Goal: Transaction & Acquisition: Book appointment/travel/reservation

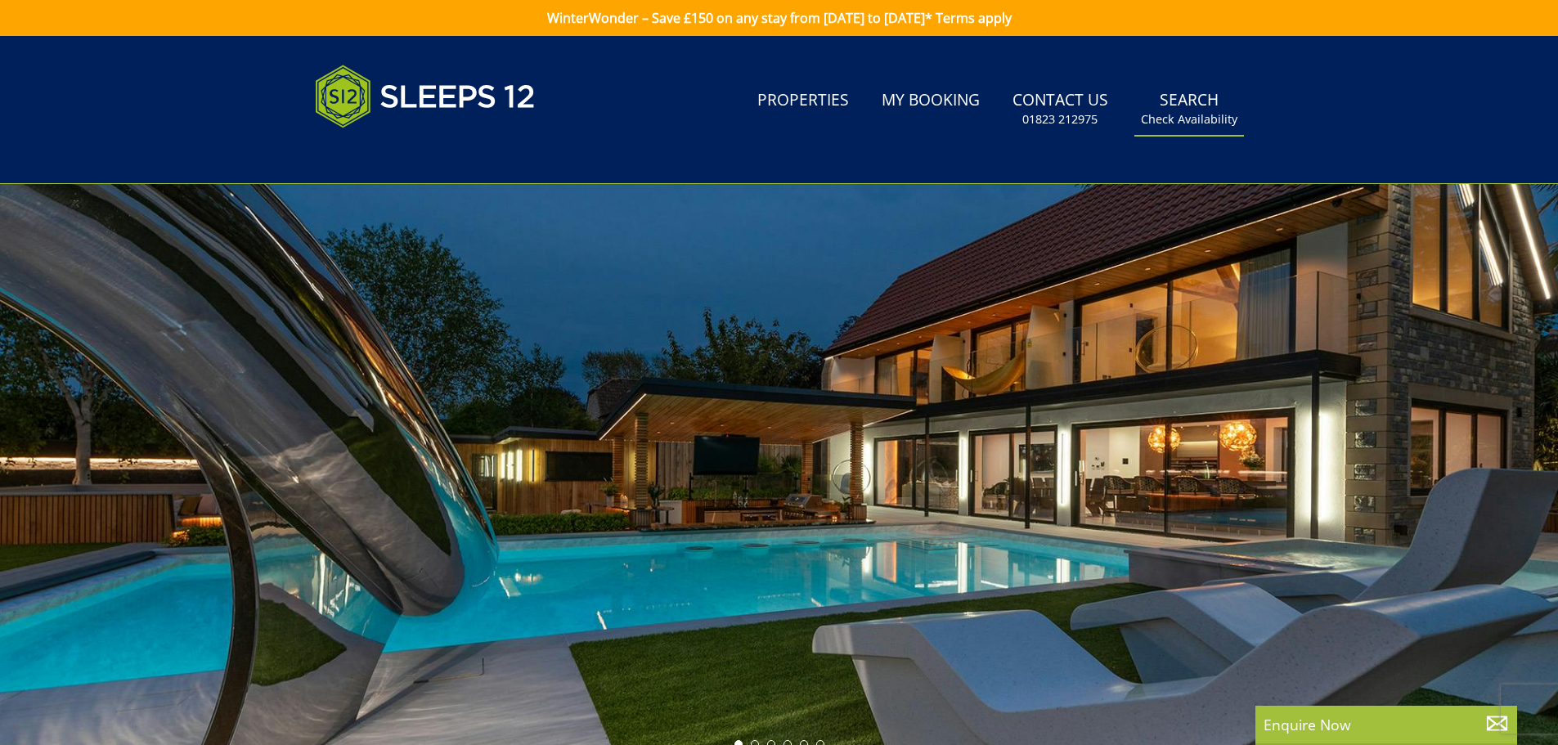
click at [1162, 115] on small "Check Availability" at bounding box center [1189, 119] width 97 height 16
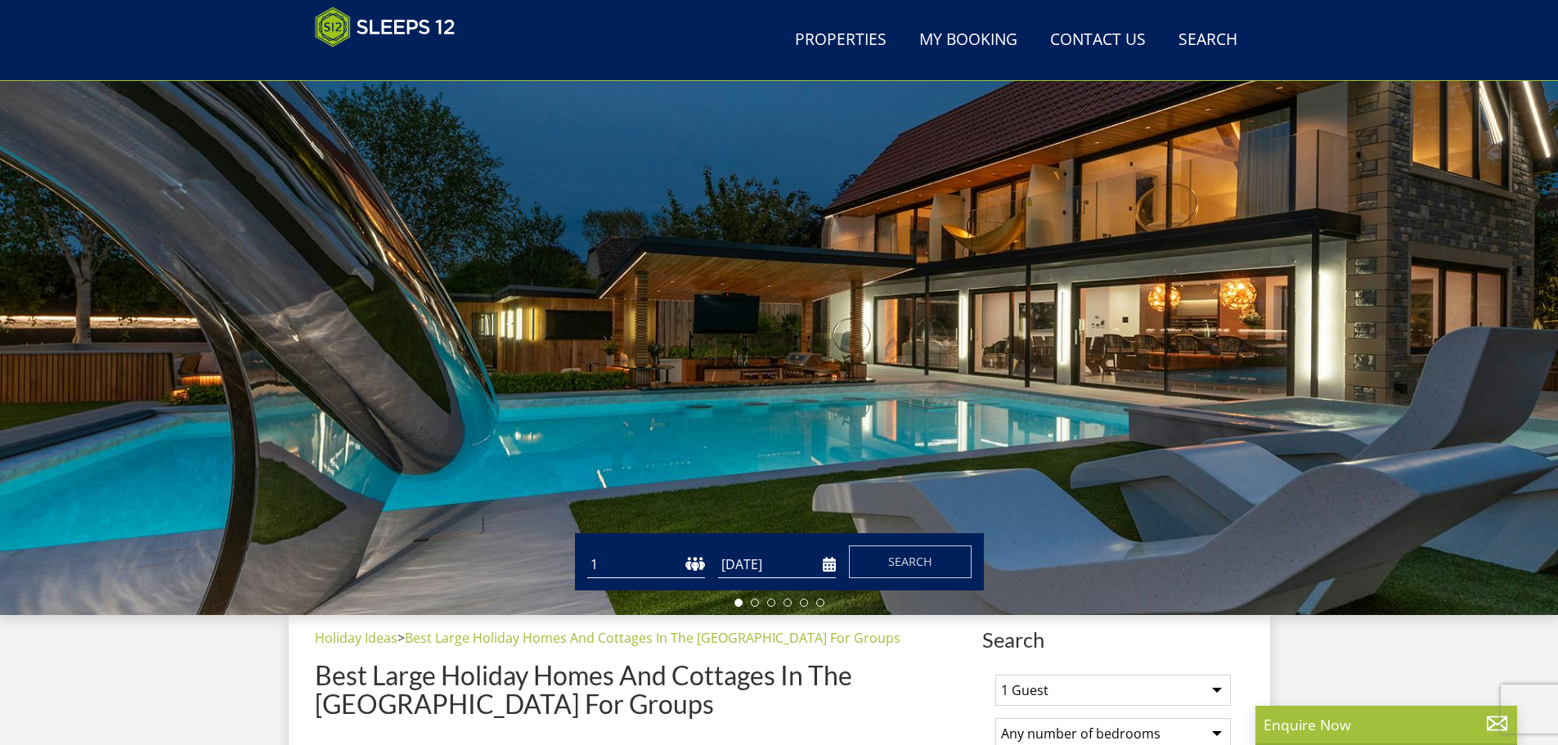
scroll to position [98, 0]
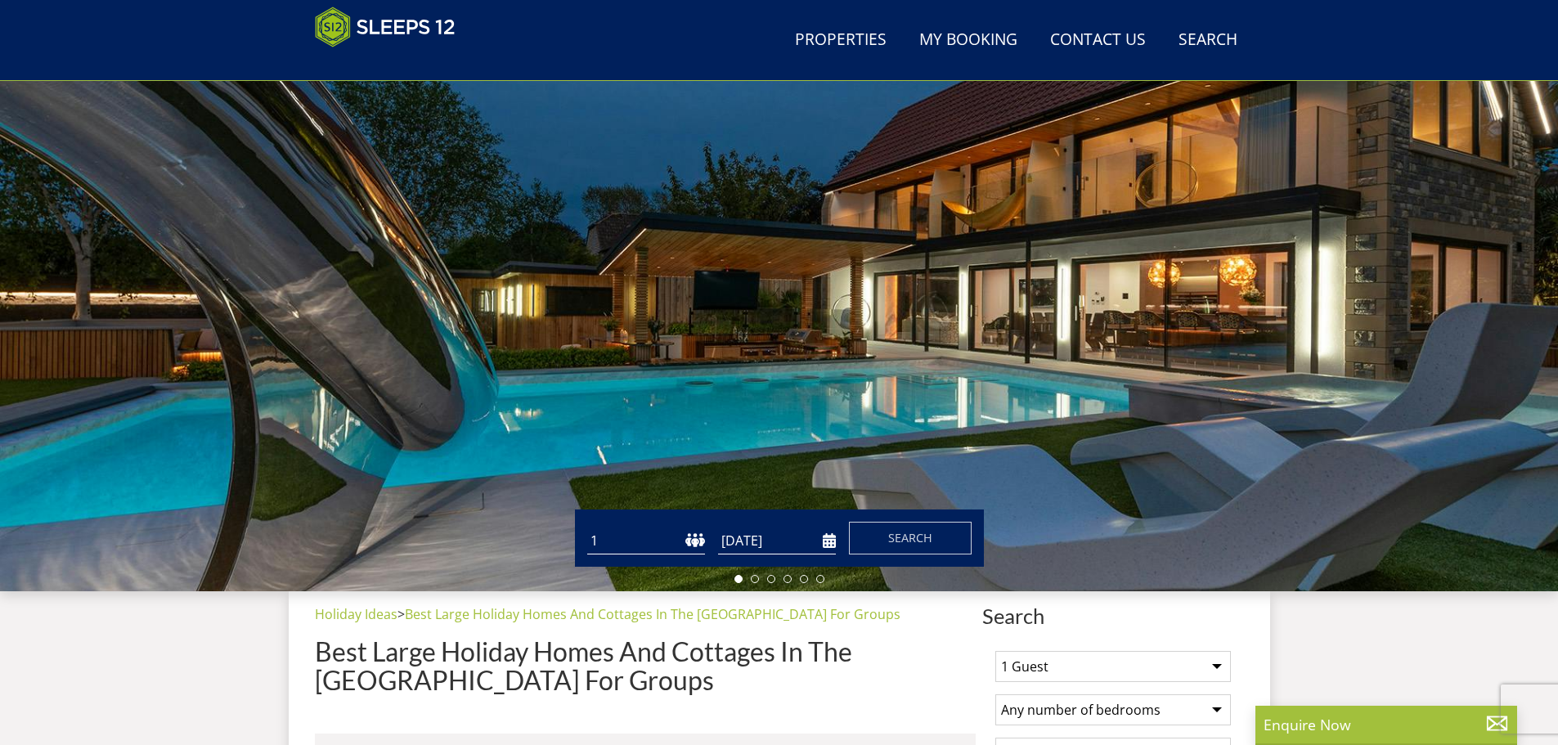
click at [642, 533] on select "1 2 3 4 5 6 7 8 9 10 11 12 13 14 15 16 17 18 19 20 21 22 23 24 25 26 27 28 29 3…" at bounding box center [646, 541] width 118 height 27
select select "19"
click at [587, 528] on select "1 2 3 4 5 6 7 8 9 10 11 12 13 14 15 16 17 18 19 20 21 22 23 24 25 26 27 28 29 3…" at bounding box center [646, 541] width 118 height 27
click at [824, 540] on input "[DATE]" at bounding box center [777, 541] width 118 height 27
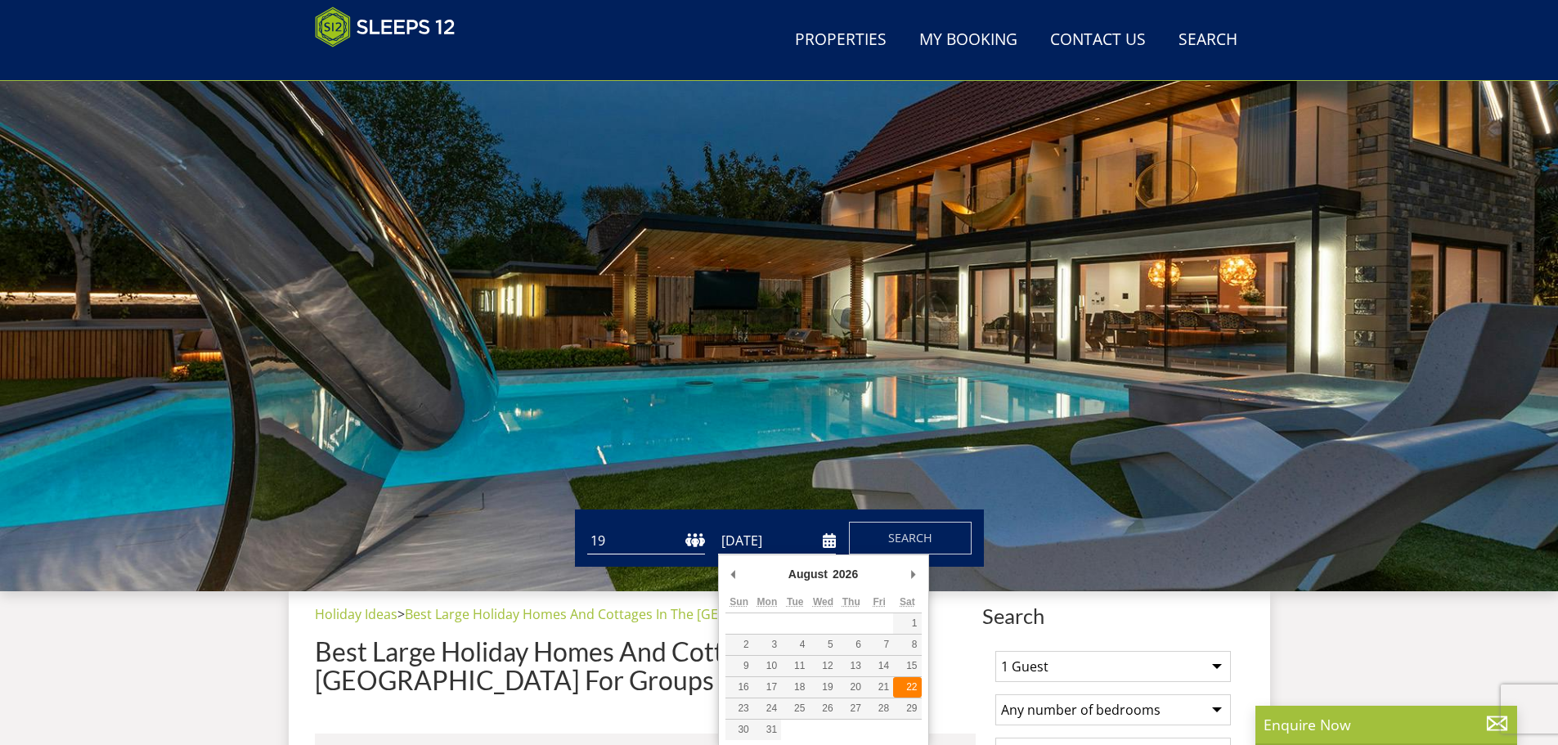
type input "22/08/2026"
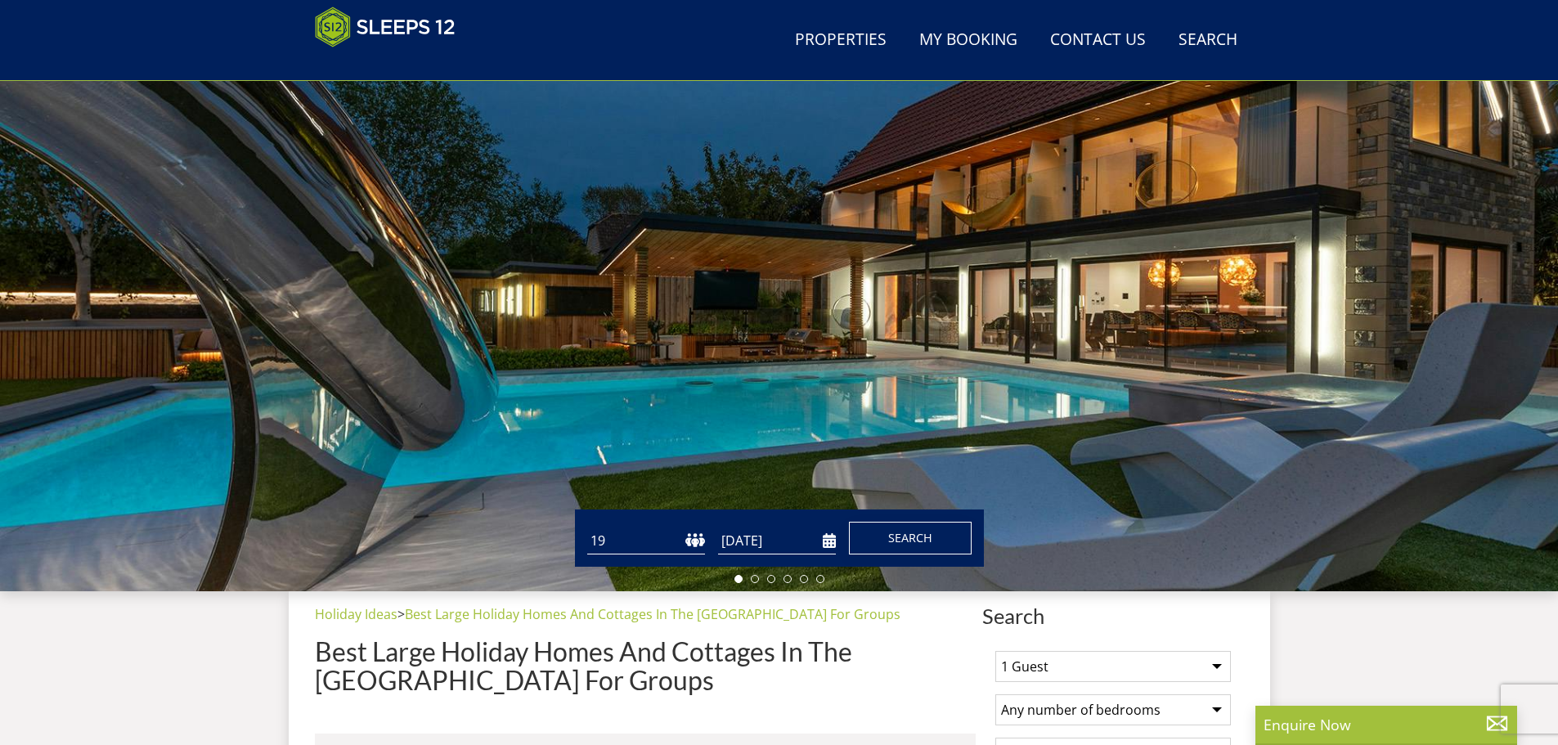
click at [910, 538] on span "Search" at bounding box center [910, 538] width 44 height 16
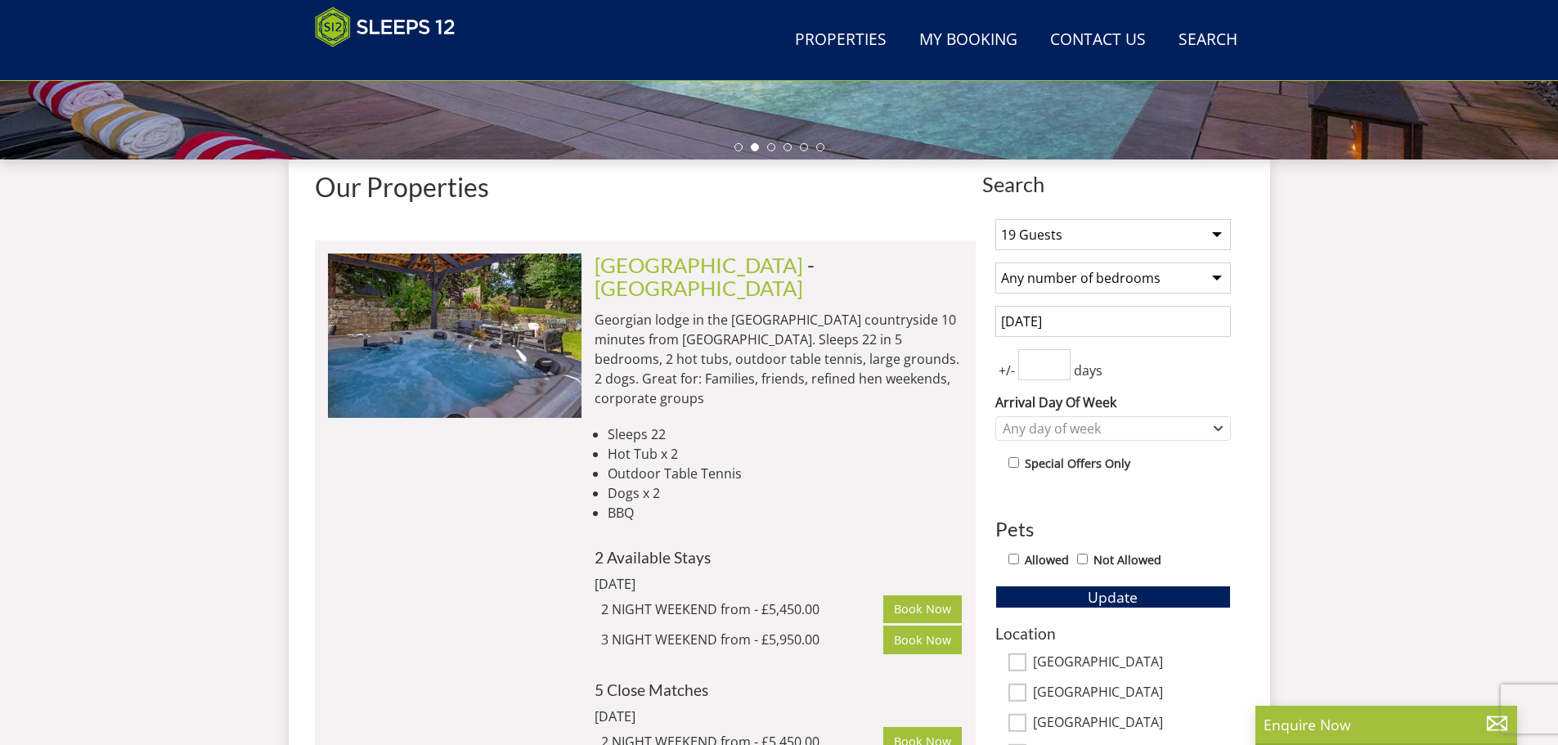
scroll to position [528, 0]
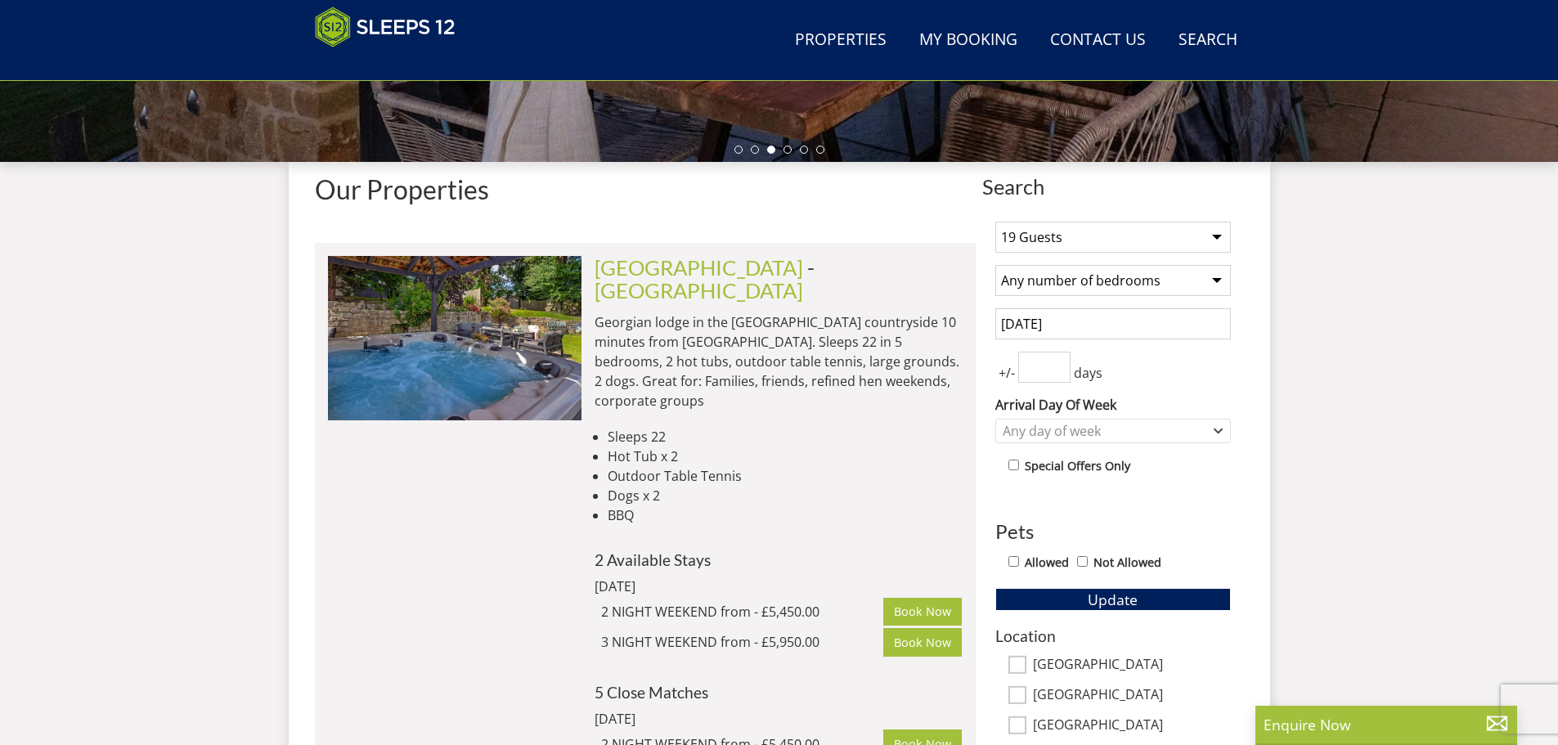
click at [1218, 277] on select "Any number of bedrooms 3 Bedrooms 4 Bedrooms 5 Bedrooms 6 Bedrooms 7 Bedrooms 8…" at bounding box center [1114, 280] width 236 height 31
select select "11"
click at [996, 265] on select "Any number of bedrooms 3 Bedrooms 4 Bedrooms 5 Bedrooms 6 Bedrooms 7 Bedrooms 8…" at bounding box center [1114, 280] width 236 height 31
click at [1121, 598] on span "Update" at bounding box center [1113, 600] width 50 height 20
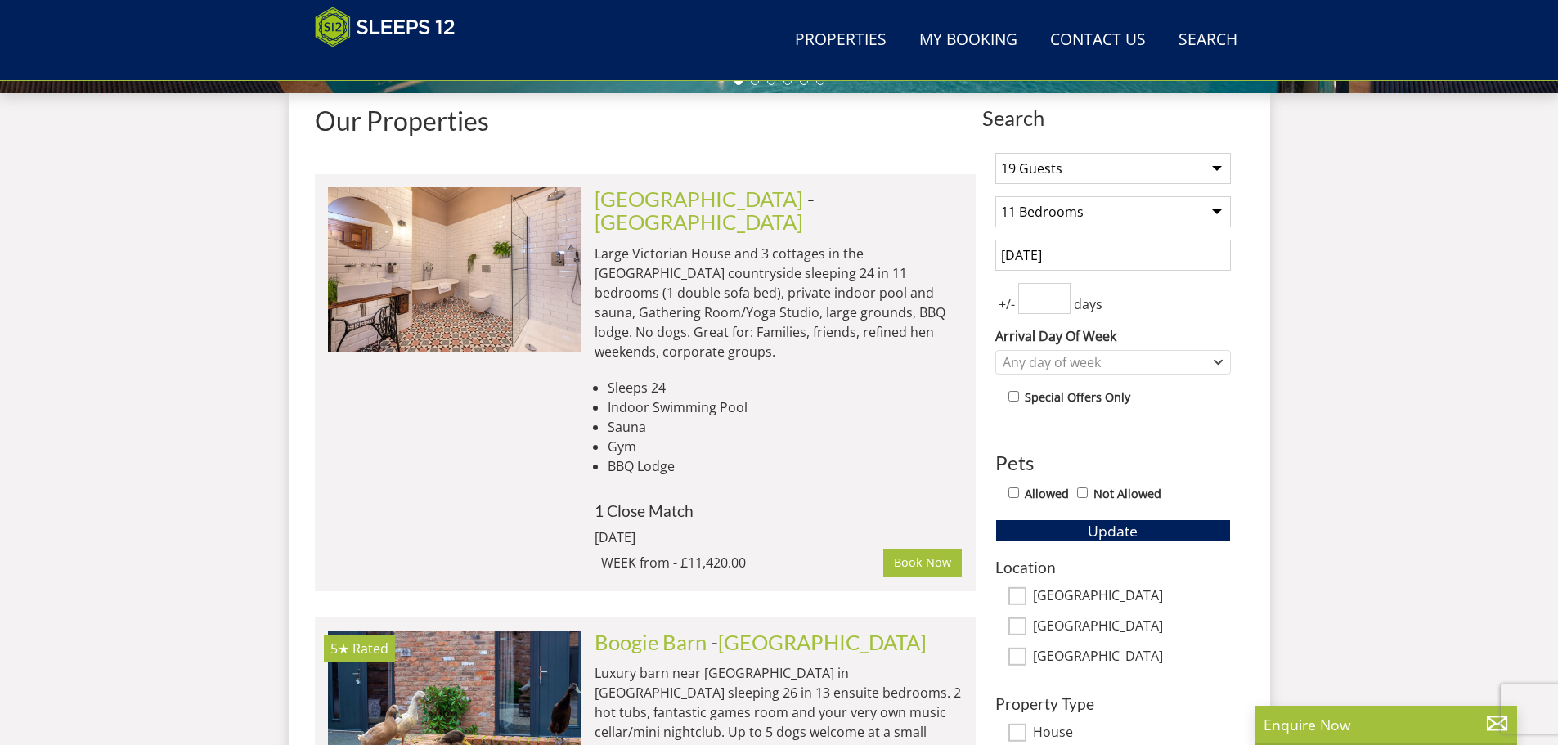
scroll to position [609, 0]
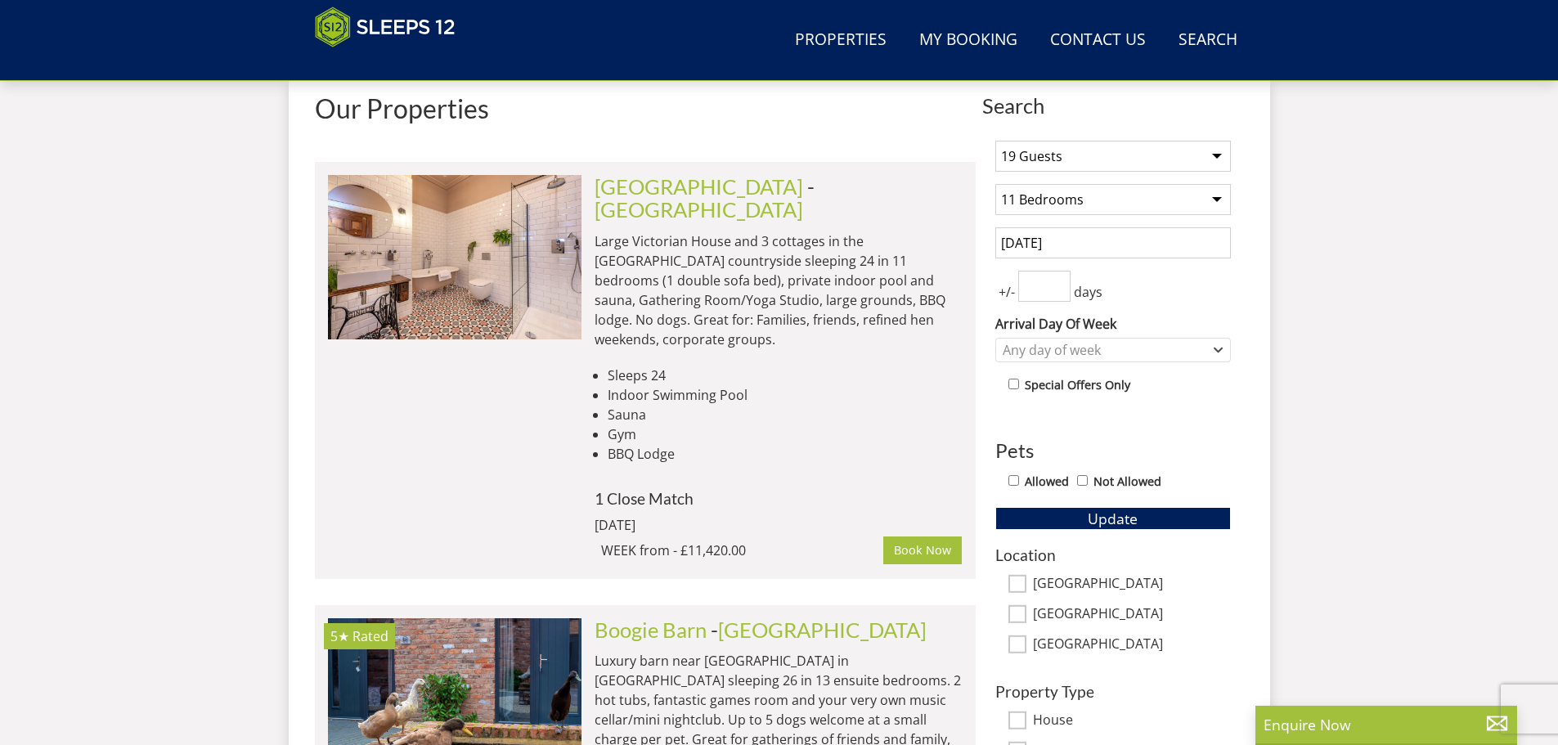
click at [1108, 251] on input "22/08/2026" at bounding box center [1114, 242] width 236 height 31
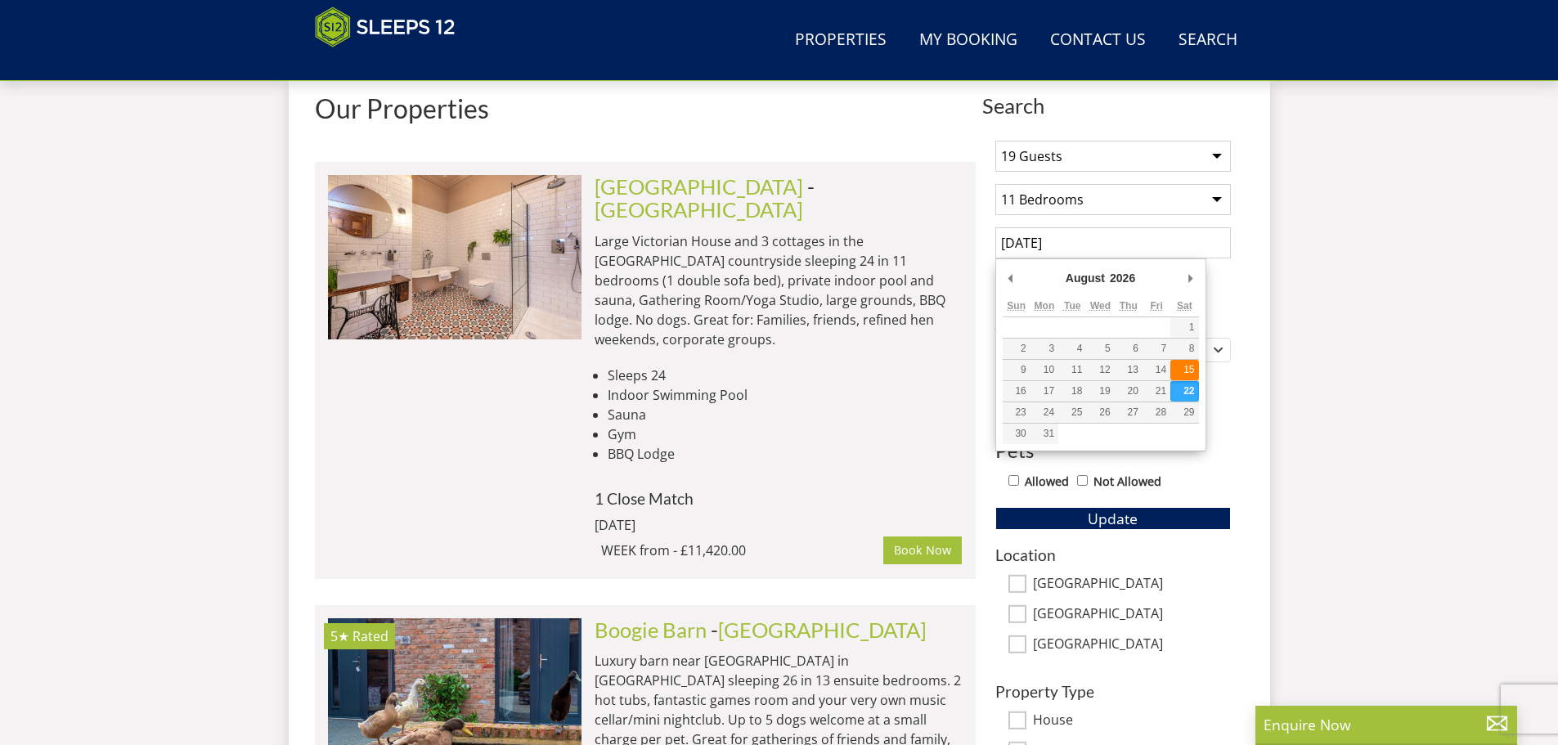
type input "15/08/2026"
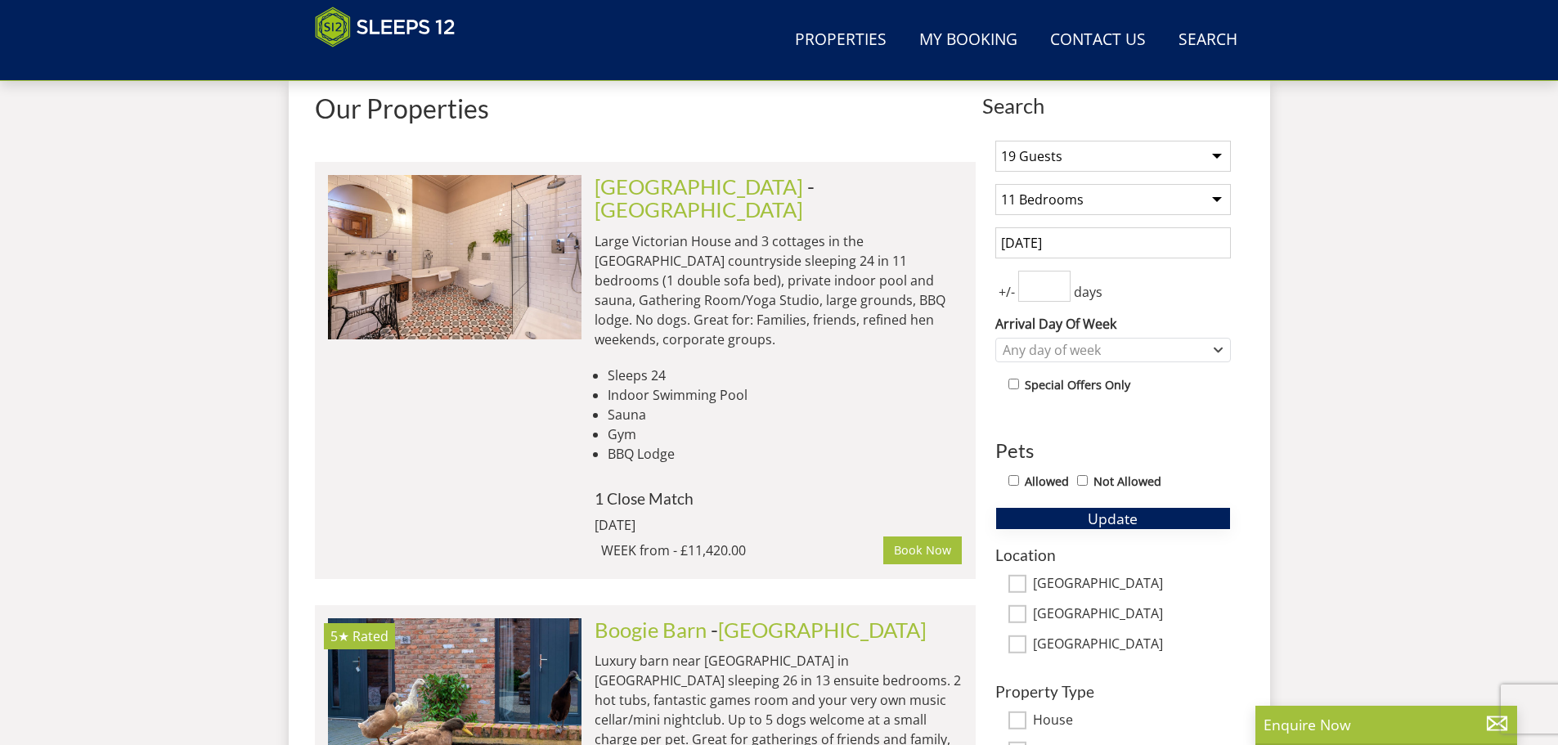
click at [1109, 515] on span "Update" at bounding box center [1113, 519] width 50 height 20
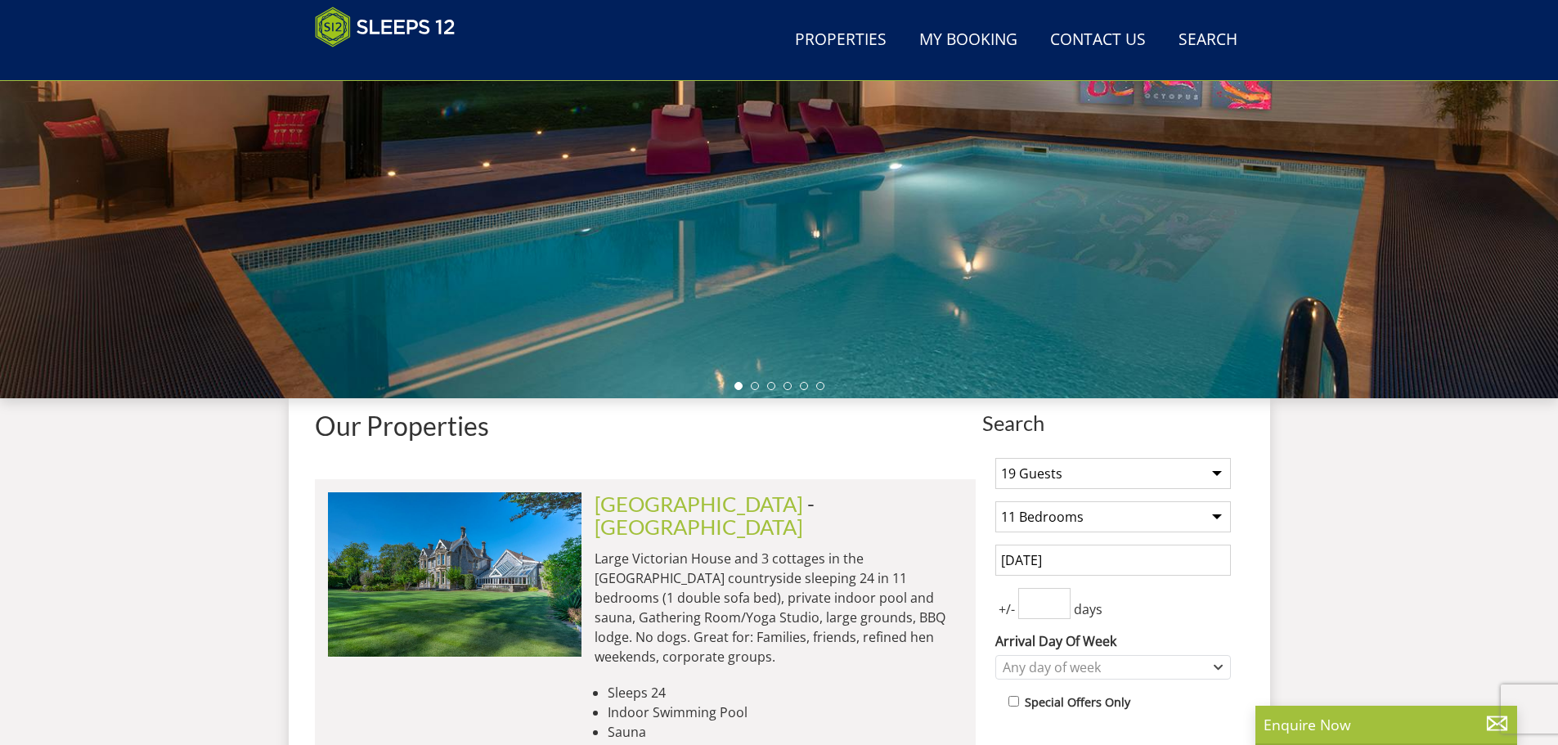
scroll to position [66, 0]
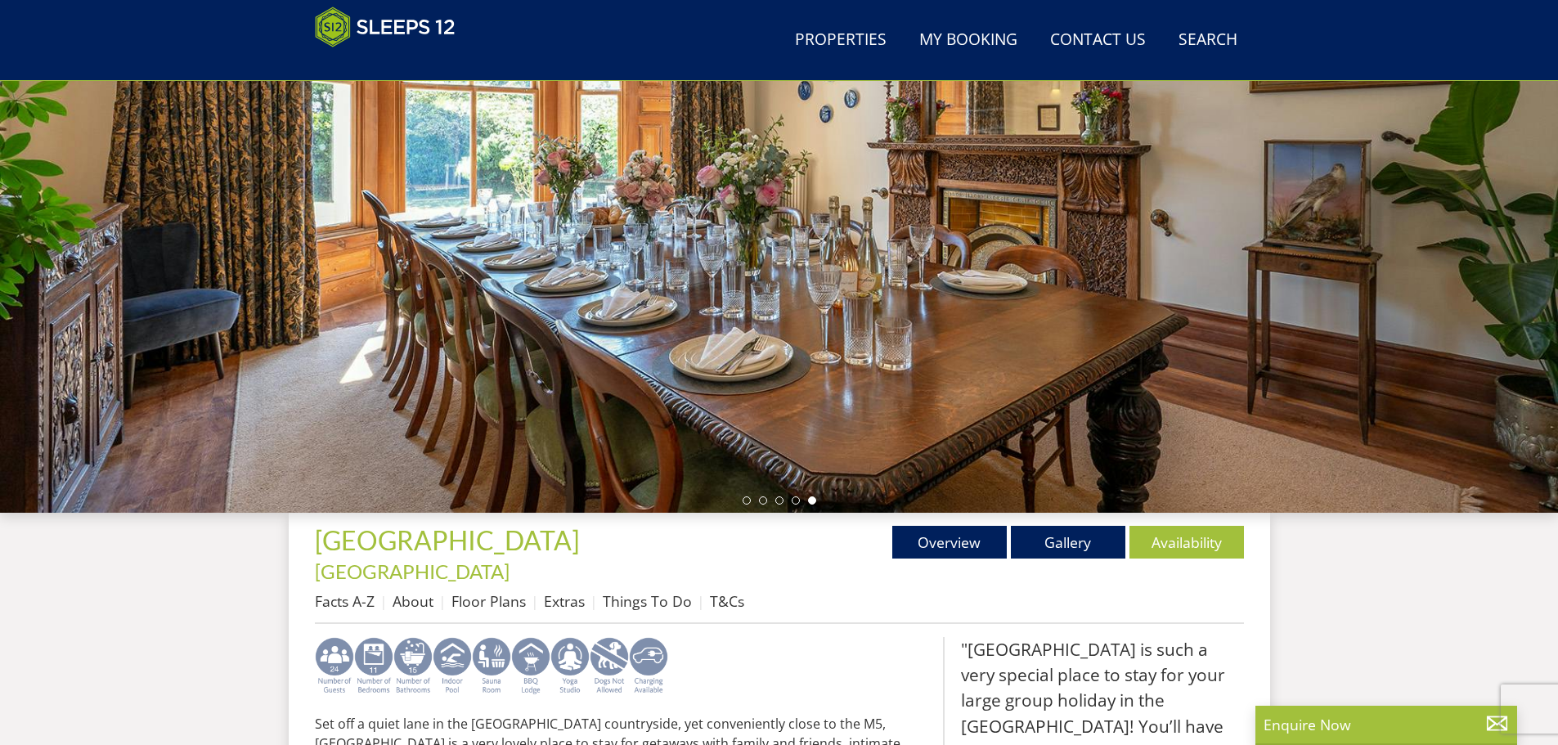
scroll to position [178, 0]
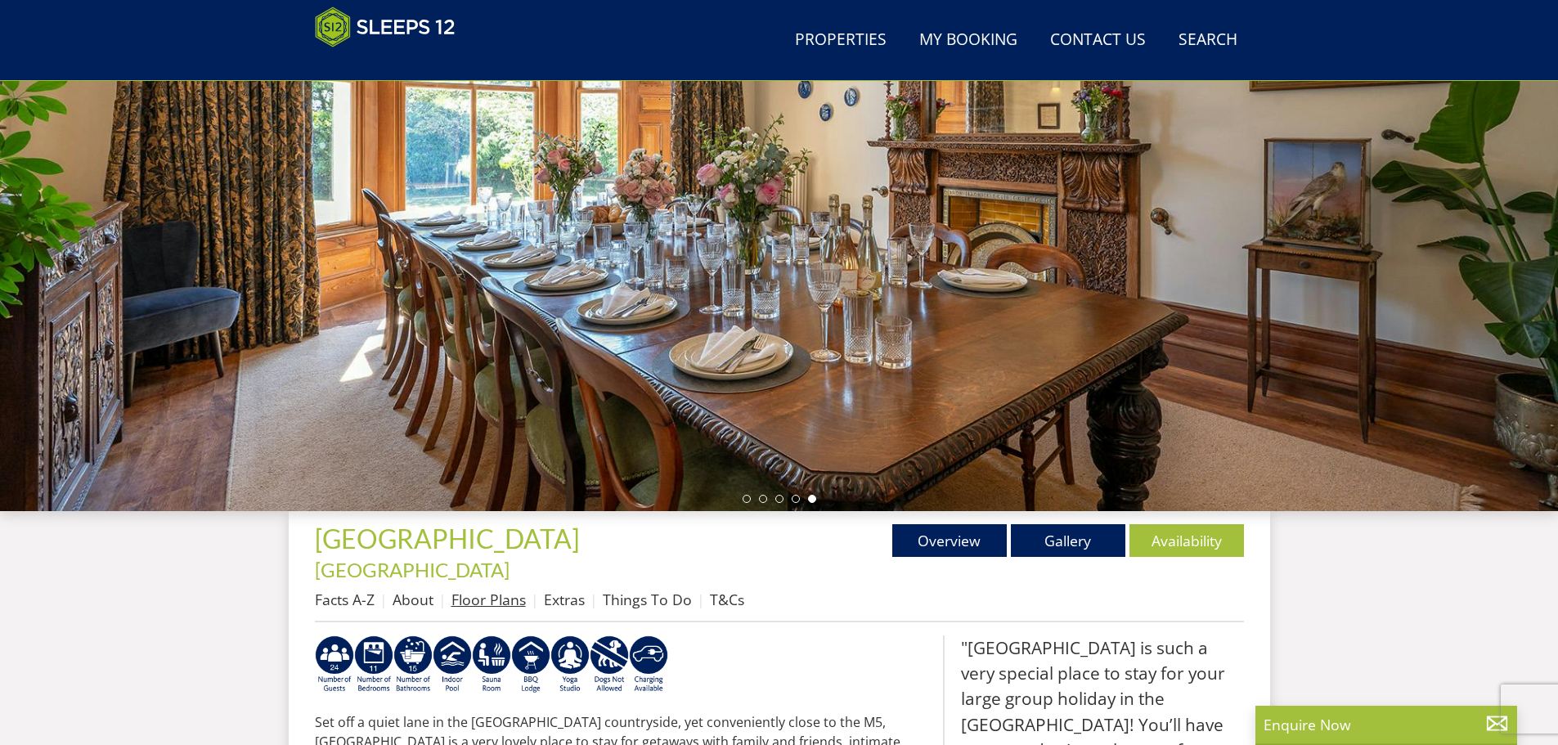
click at [509, 590] on link "Floor Plans" at bounding box center [489, 600] width 74 height 20
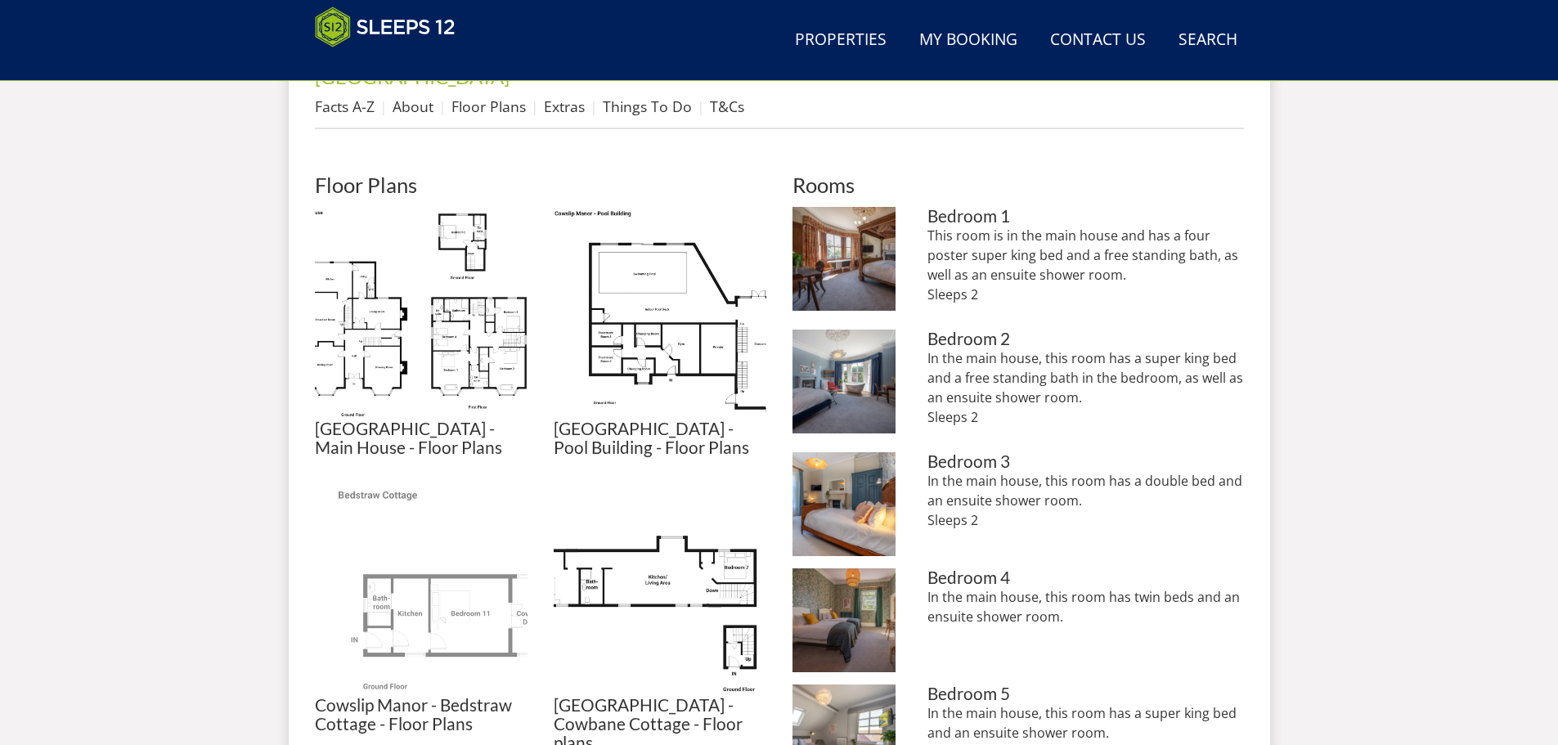
scroll to position [681, 0]
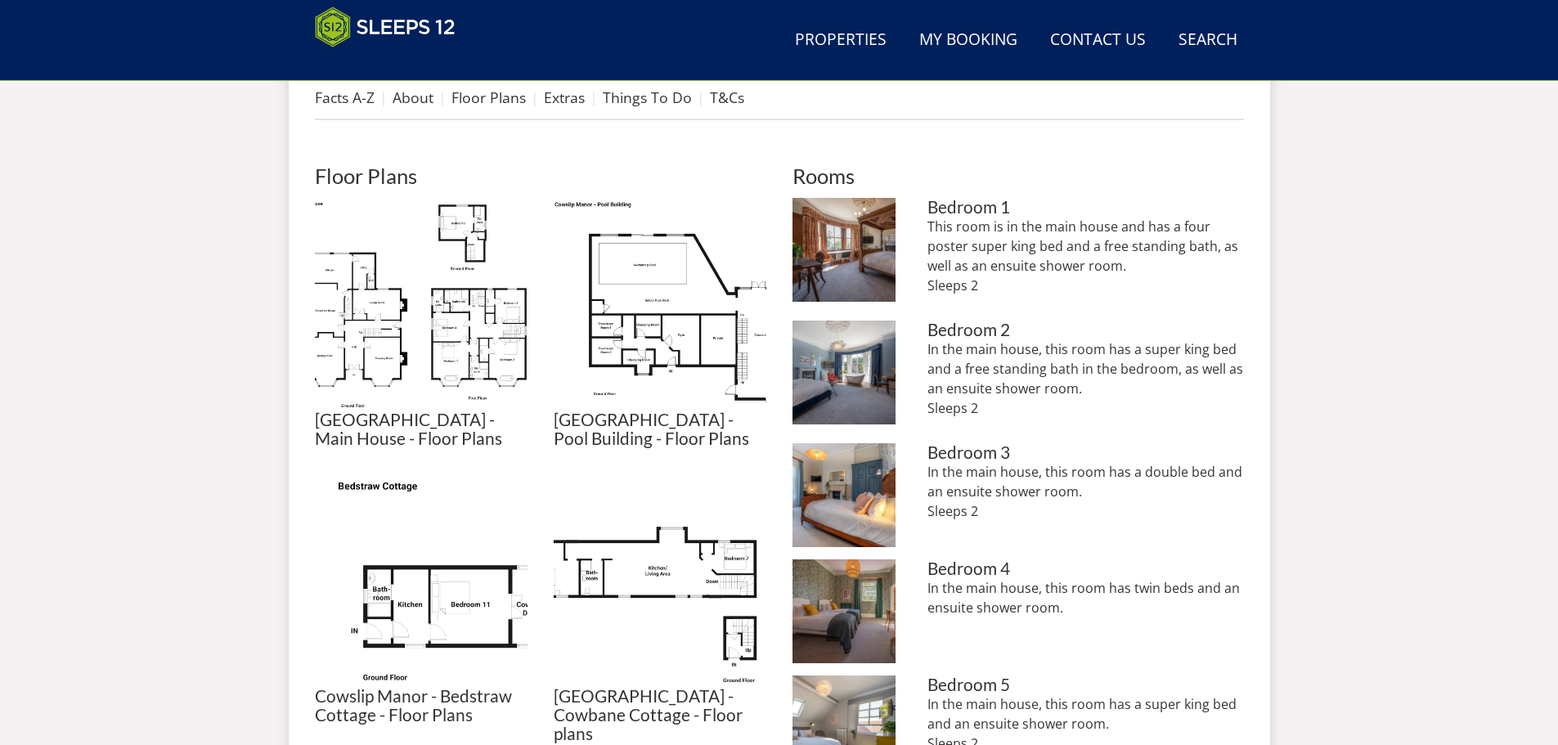
click at [395, 411] on h3 "Cowslip Manor - Main House - Floor Plans" at bounding box center [421, 430] width 213 height 38
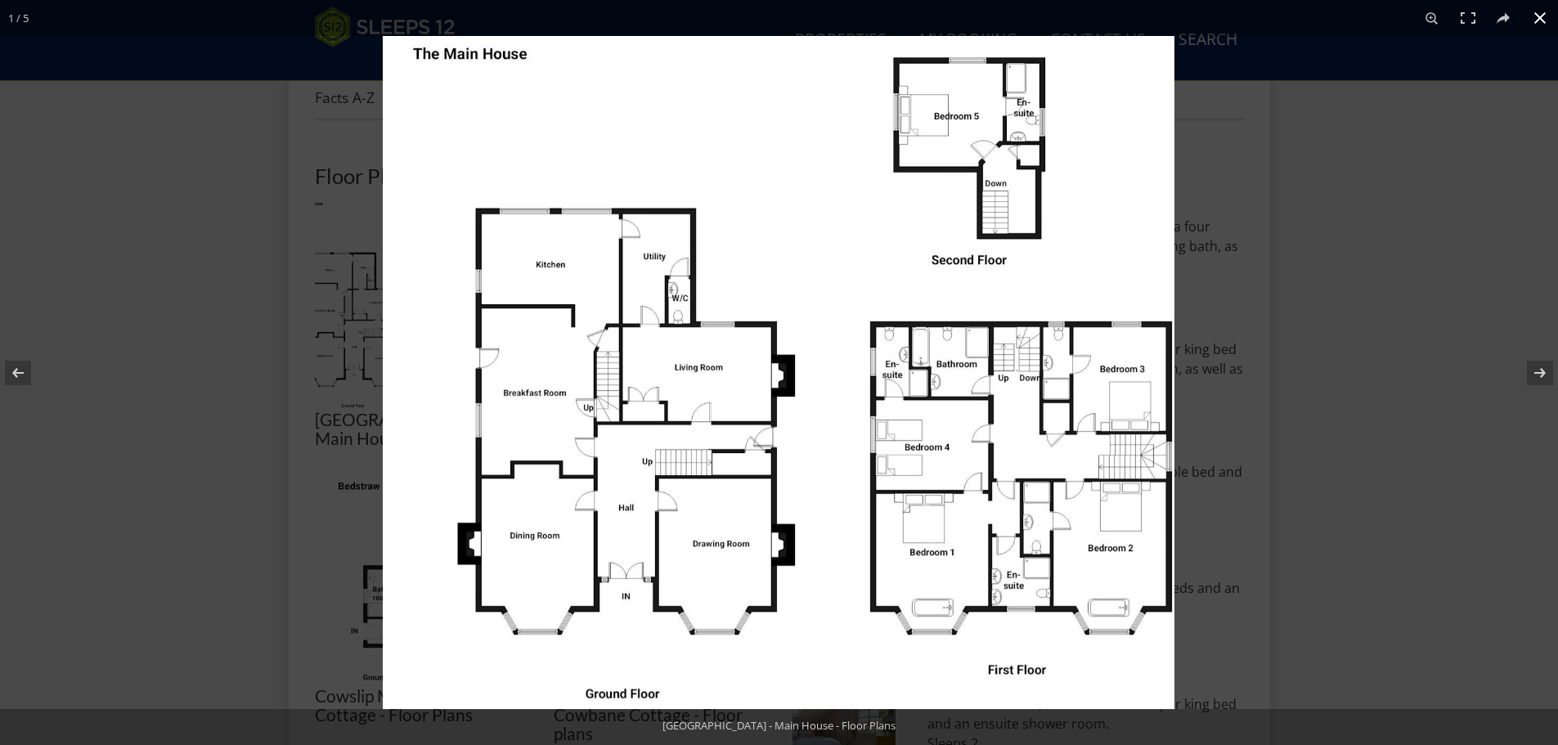
click at [1455, 304] on div at bounding box center [1162, 408] width 1558 height 745
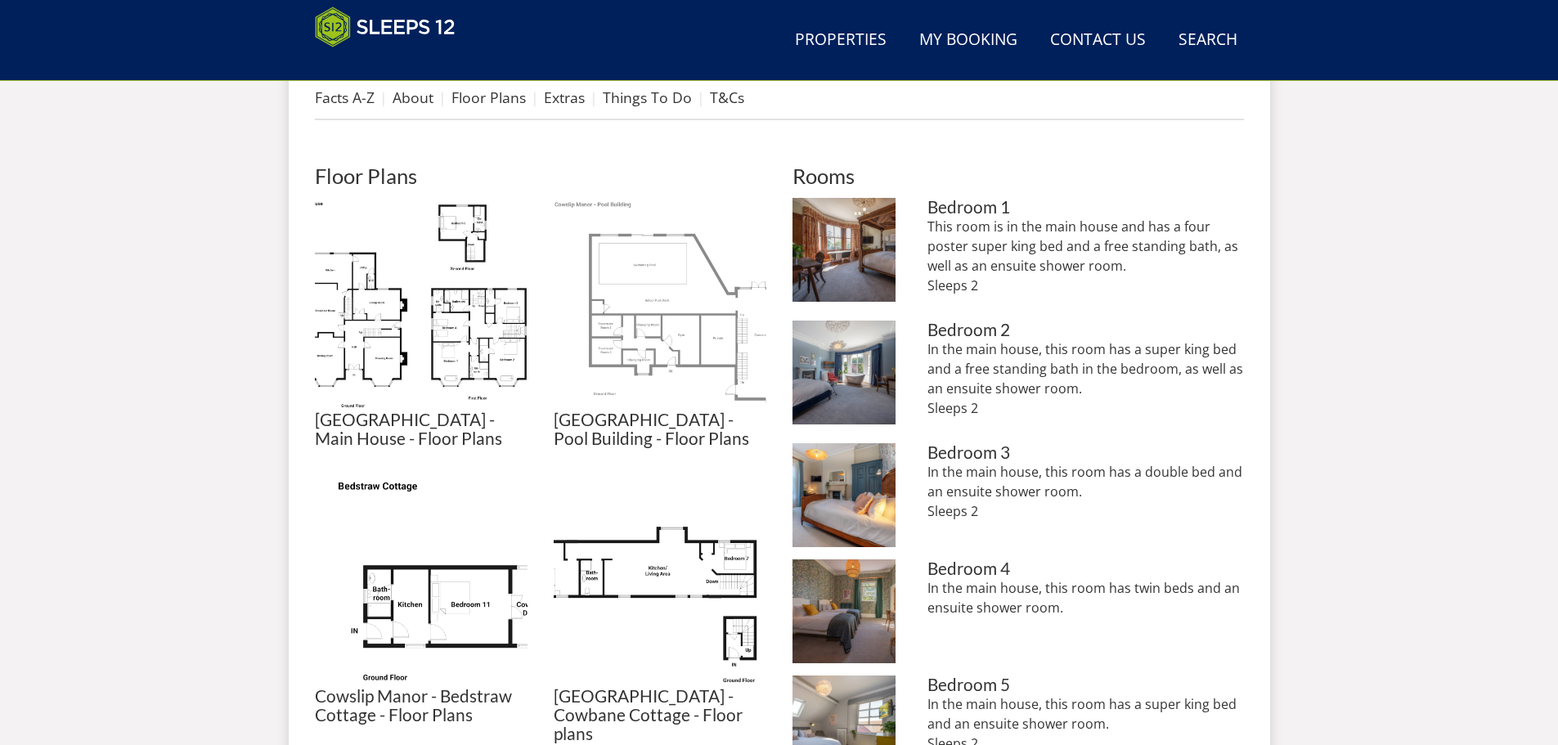
click at [659, 312] on img at bounding box center [660, 304] width 213 height 213
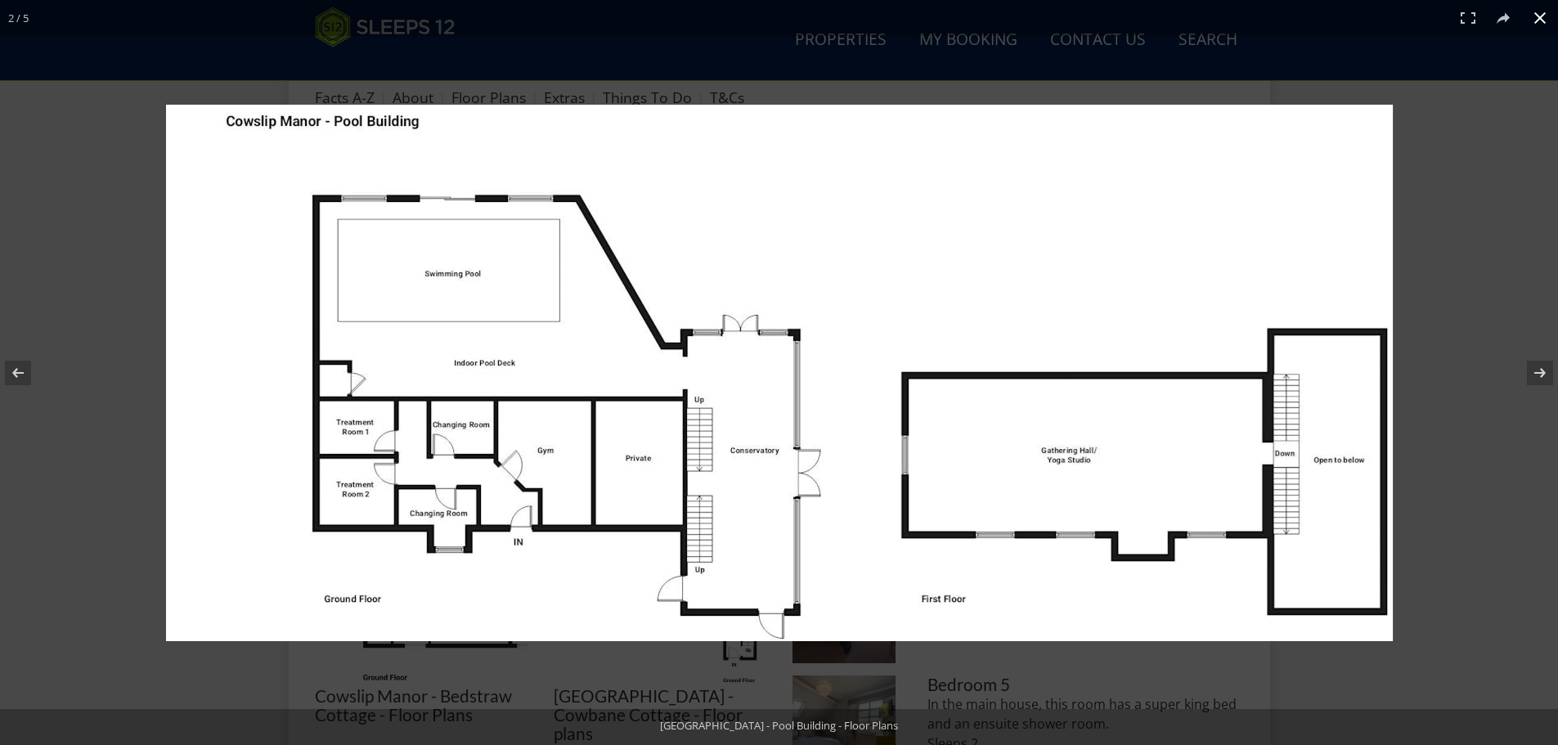
click at [1532, 16] on button at bounding box center [1540, 18] width 36 height 36
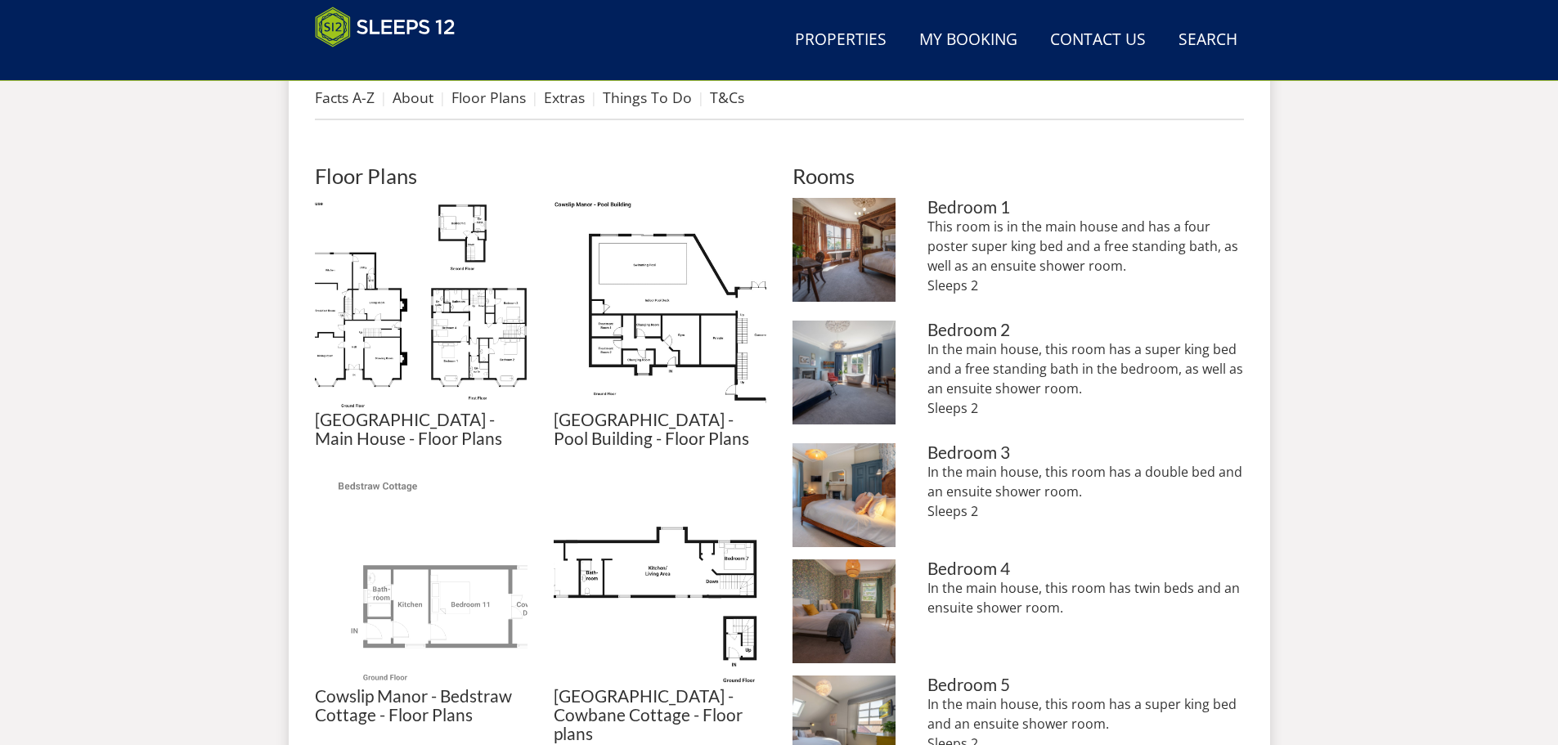
click at [439, 592] on img at bounding box center [421, 580] width 213 height 213
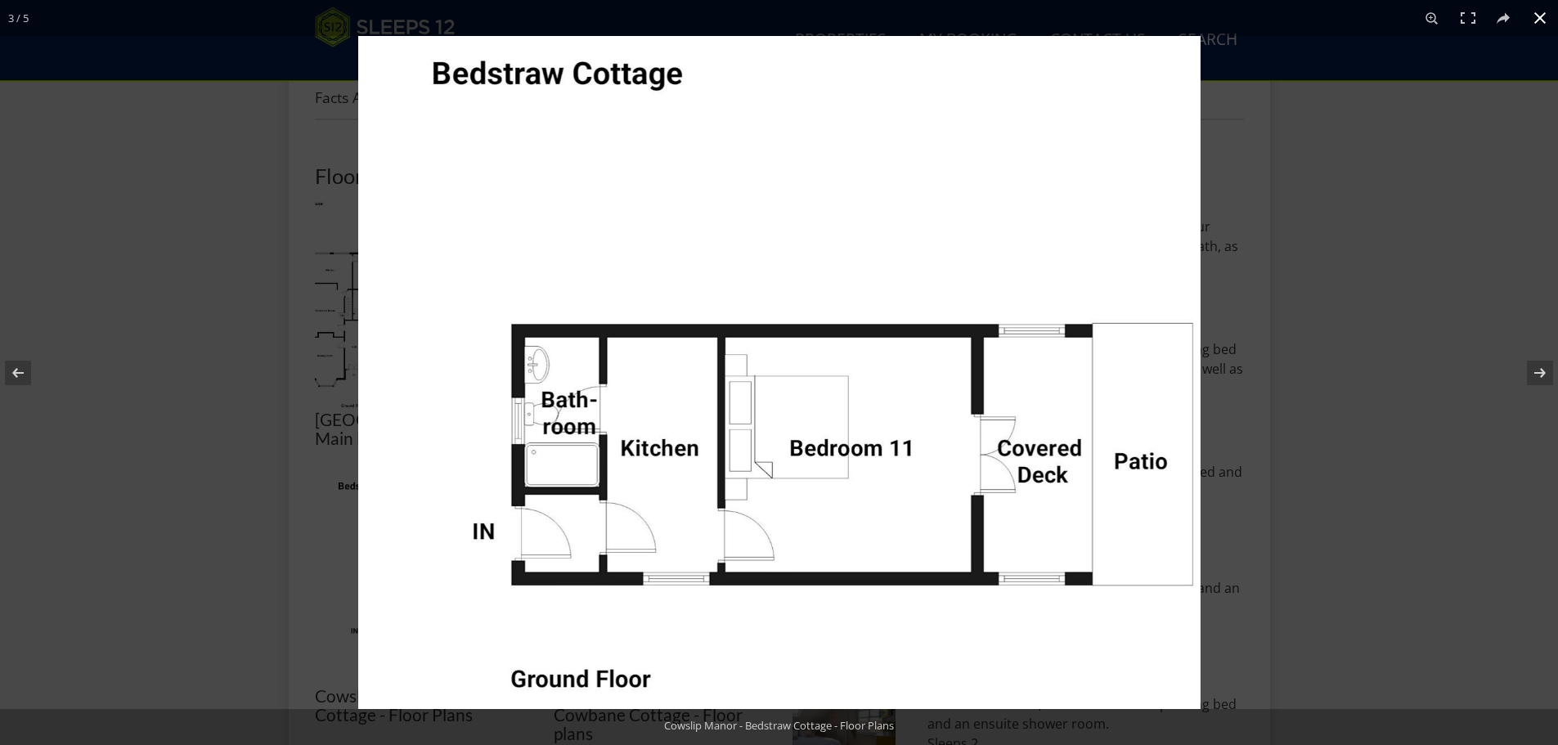
click at [143, 207] on div at bounding box center [779, 372] width 1558 height 745
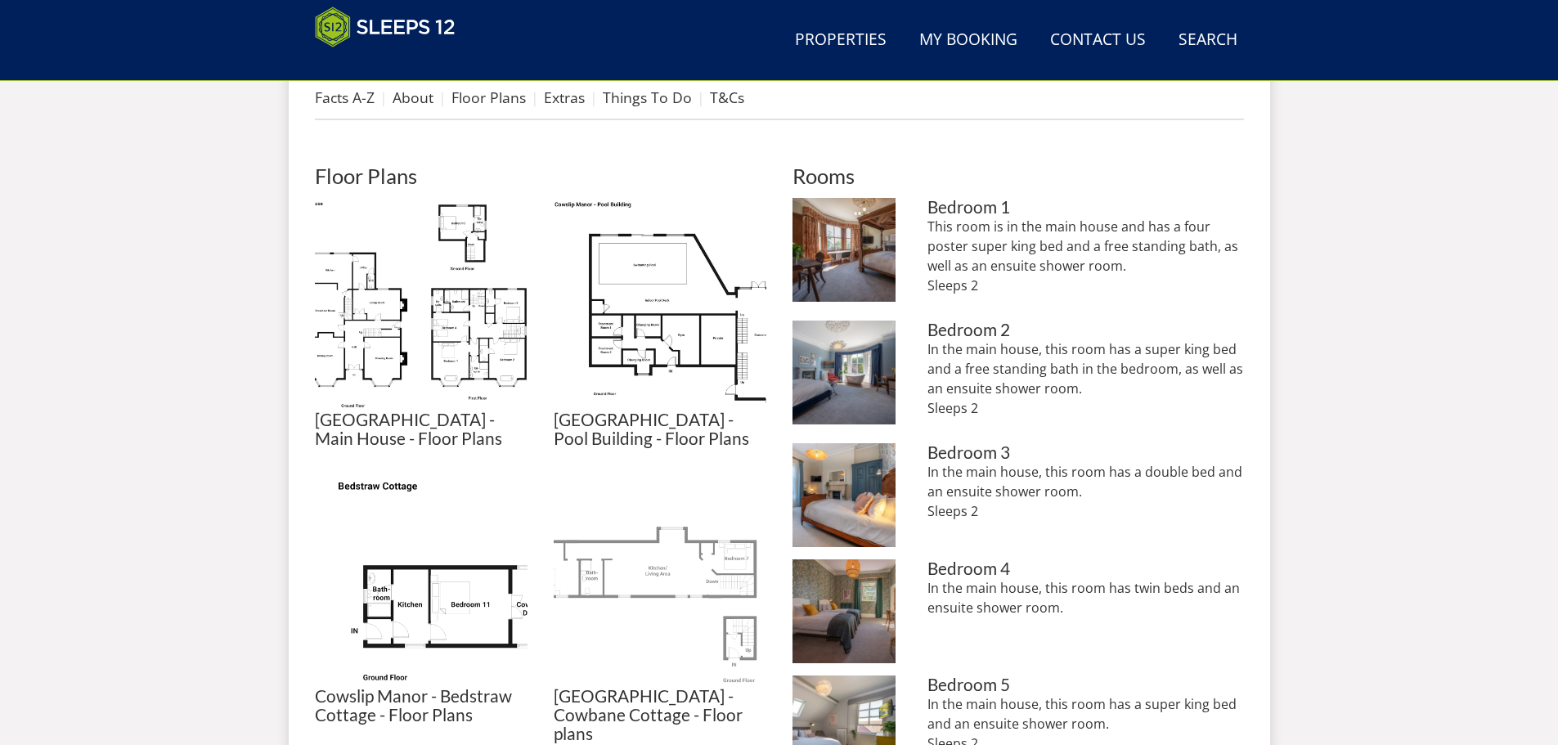
click at [657, 551] on img at bounding box center [660, 580] width 213 height 213
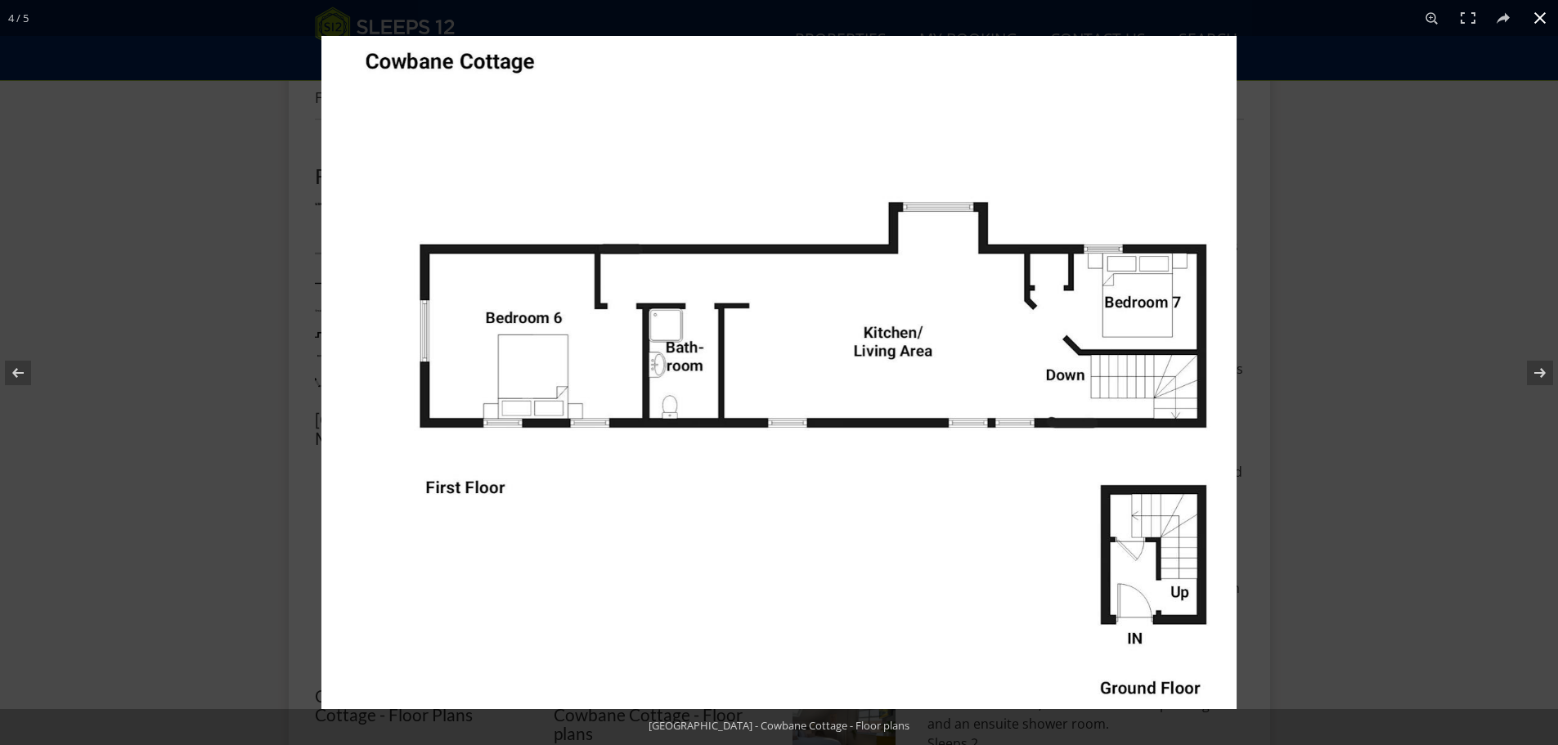
click at [1317, 427] on div at bounding box center [1101, 408] width 1558 height 745
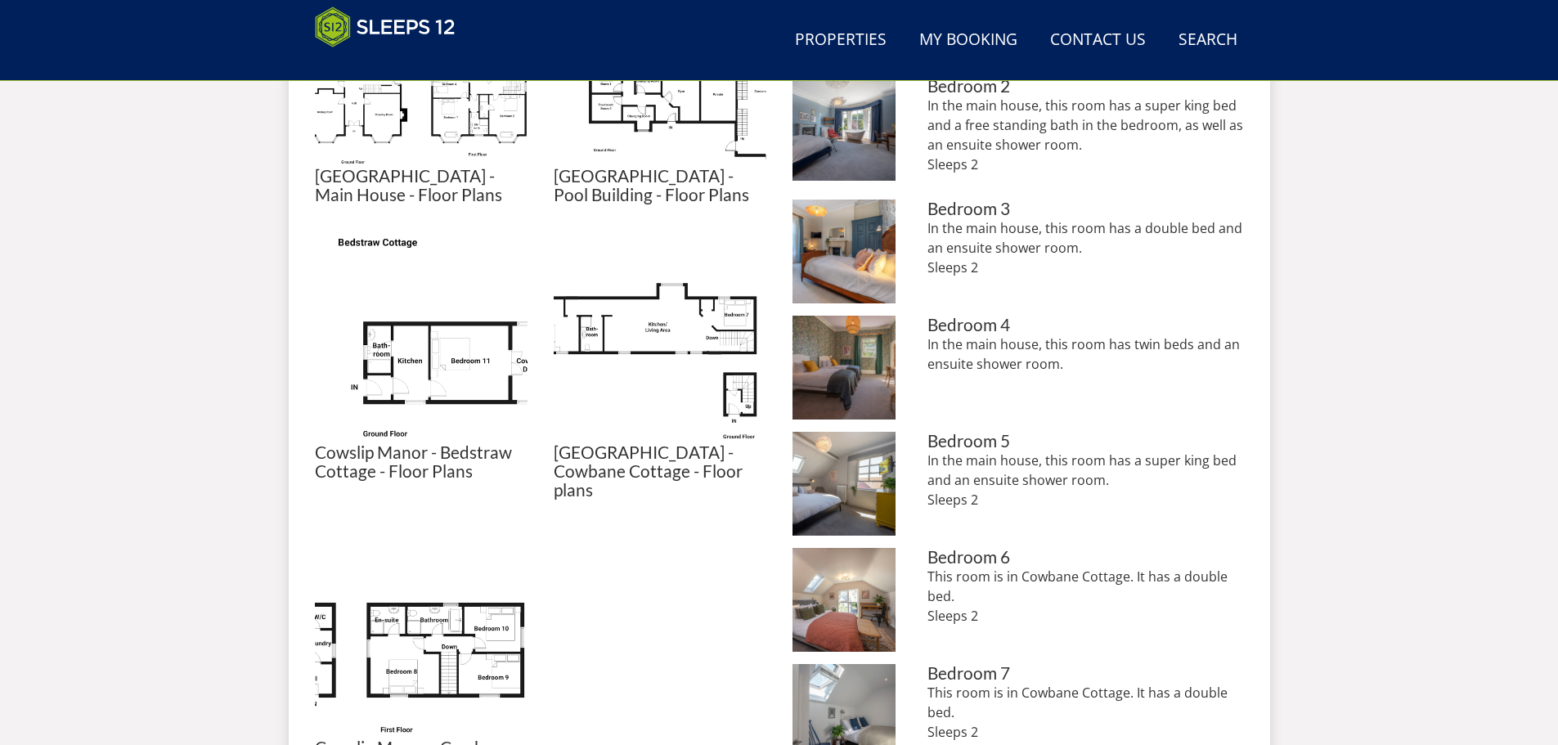
scroll to position [926, 0]
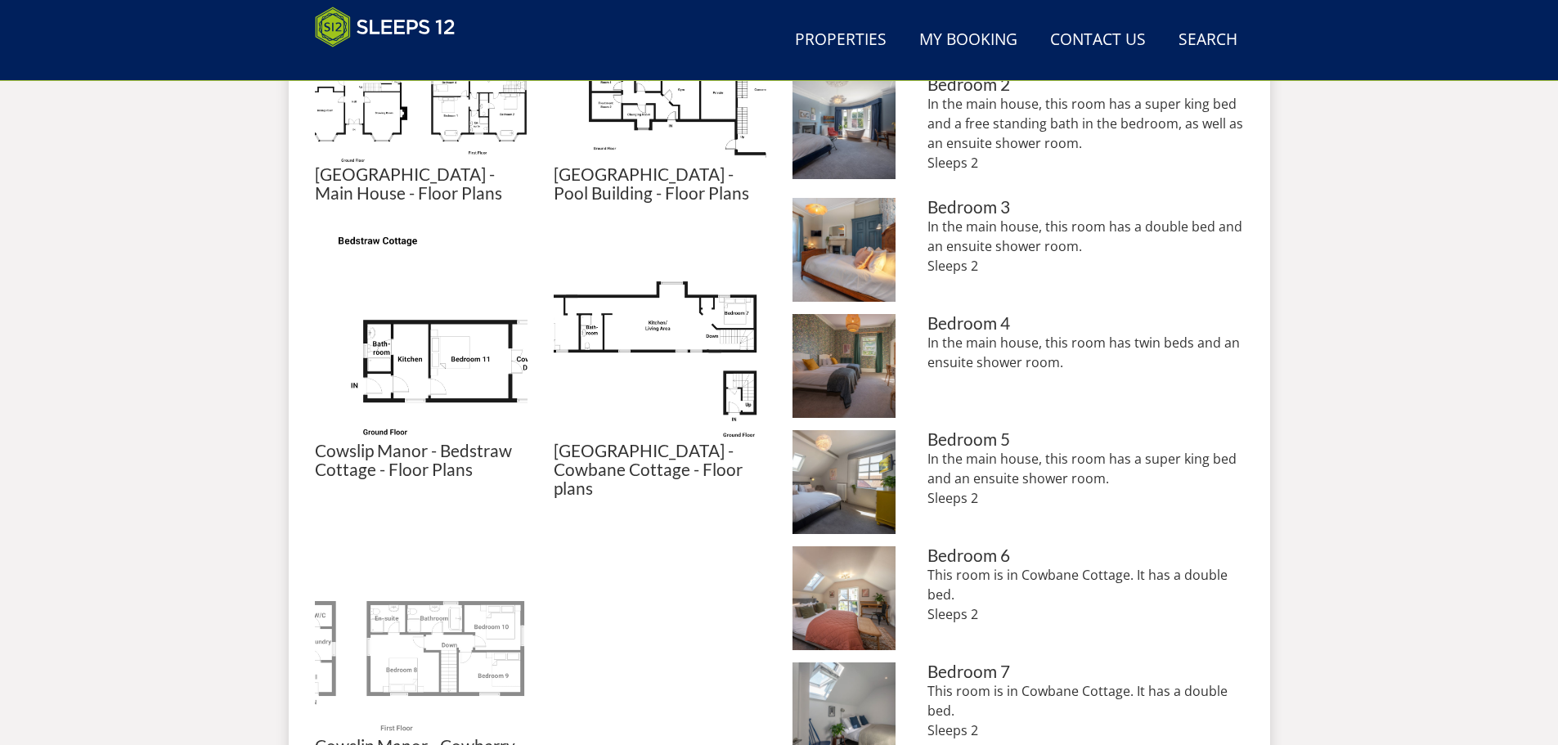
click at [443, 600] on img at bounding box center [421, 630] width 213 height 213
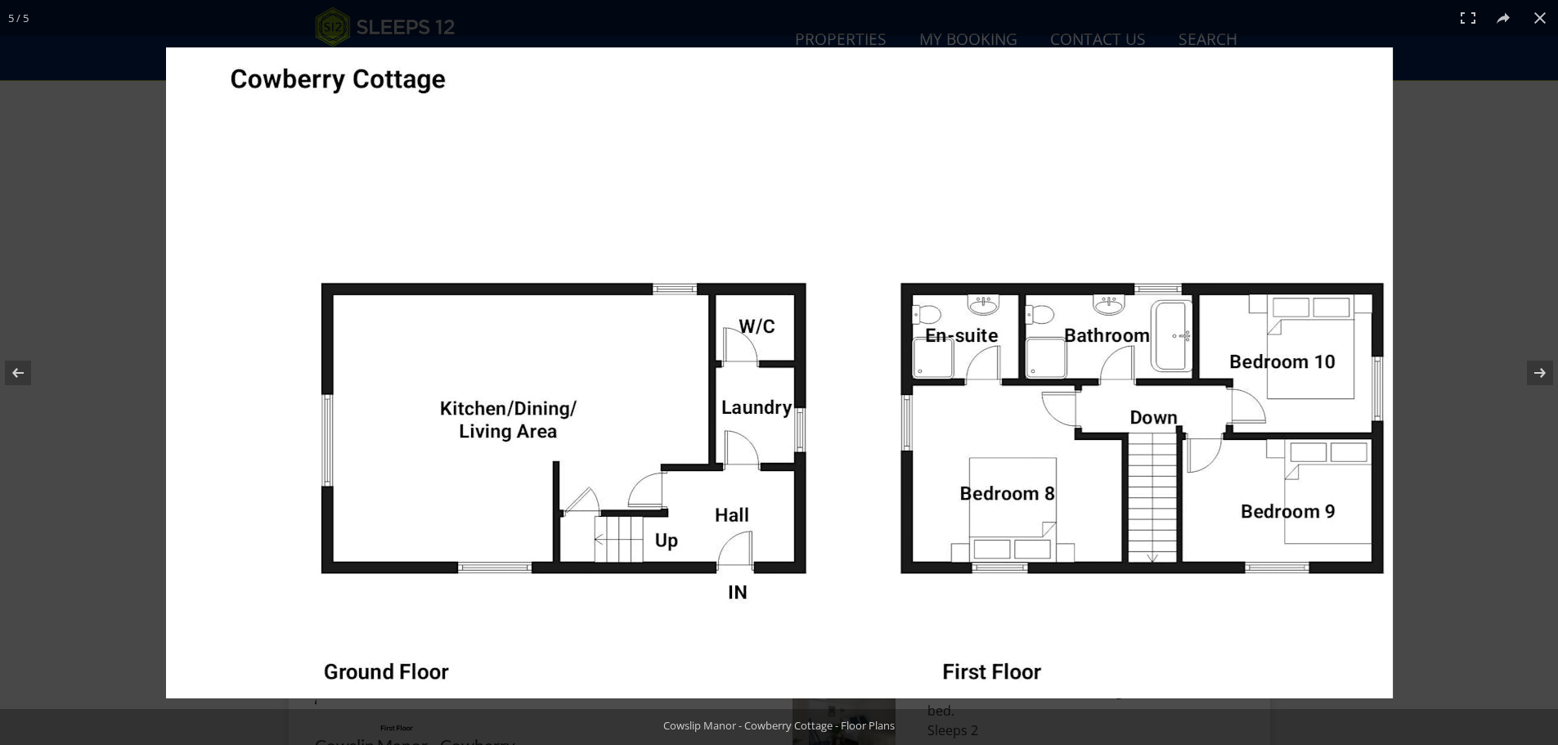
click at [1456, 167] on div at bounding box center [920, 407] width 1508 height 721
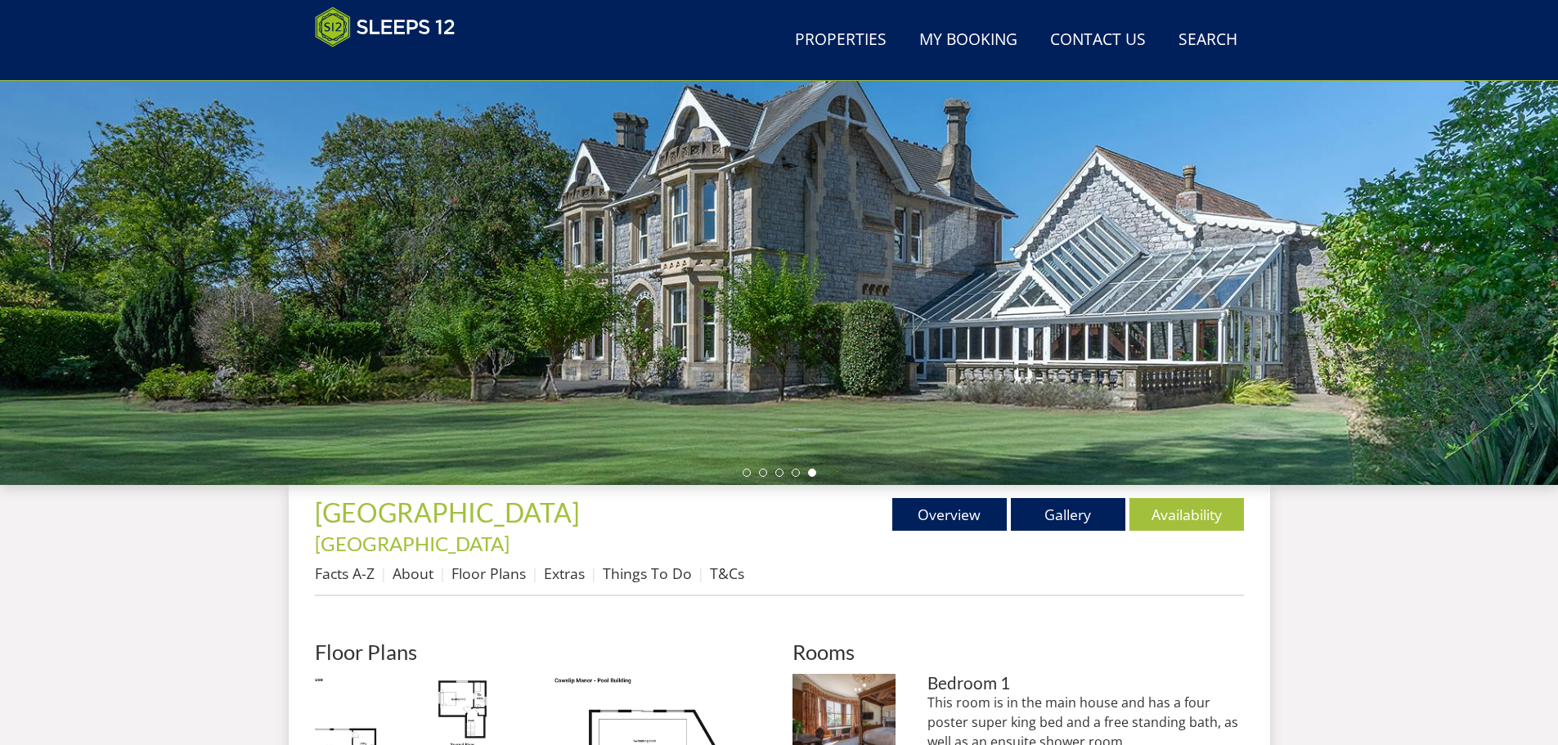
scroll to position [26, 0]
